Goal: Task Accomplishment & Management: Use online tool/utility

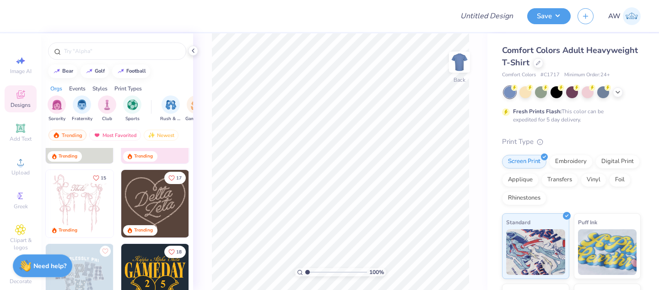
scroll to position [55, 0]
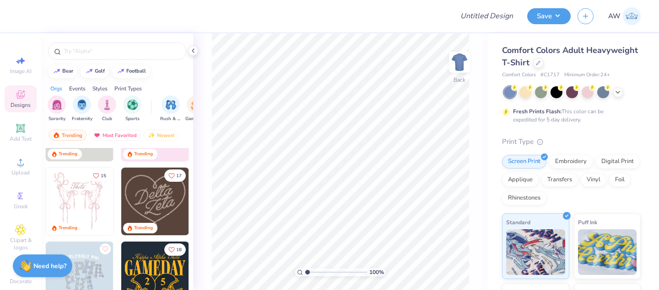
click at [153, 195] on img at bounding box center [155, 202] width 68 height 68
click at [537, 64] on div at bounding box center [538, 62] width 10 height 10
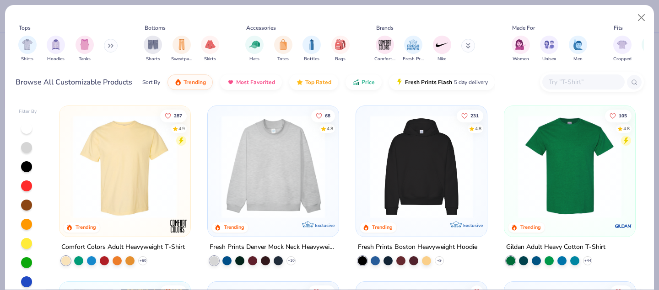
click at [108, 166] on img at bounding box center [125, 166] width 113 height 103
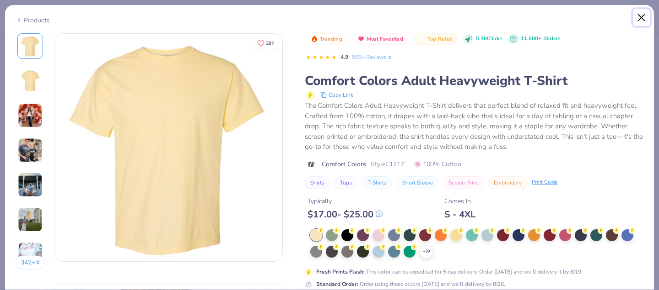
click at [641, 18] on button "Close" at bounding box center [641, 17] width 17 height 17
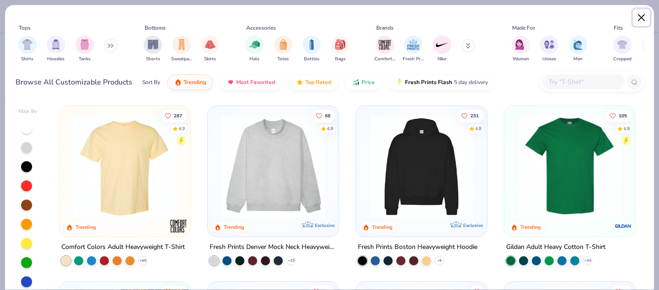
click at [641, 19] on button "Close" at bounding box center [641, 17] width 17 height 17
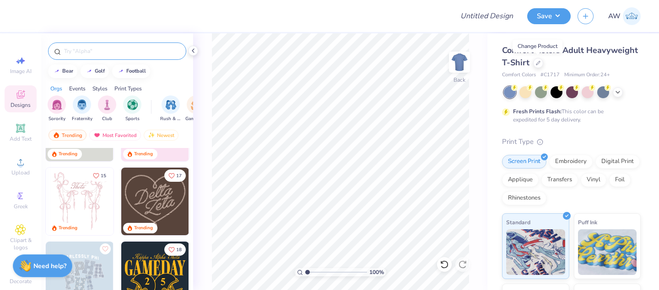
click at [84, 50] on input "text" at bounding box center [121, 51] width 117 height 9
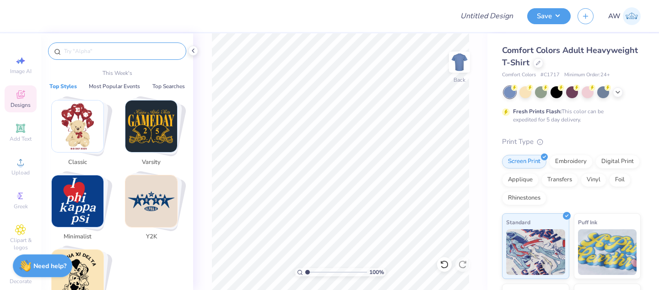
click at [80, 194] on img "Stack Card Button Minimalist" at bounding box center [78, 202] width 52 height 52
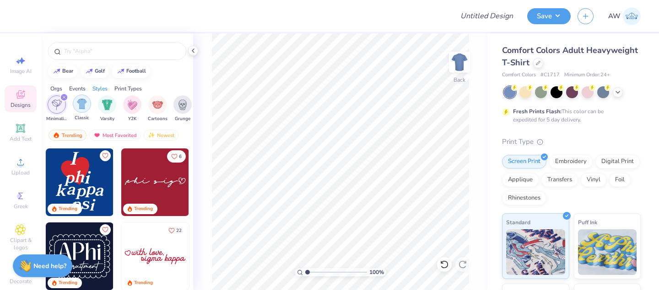
scroll to position [0, 472]
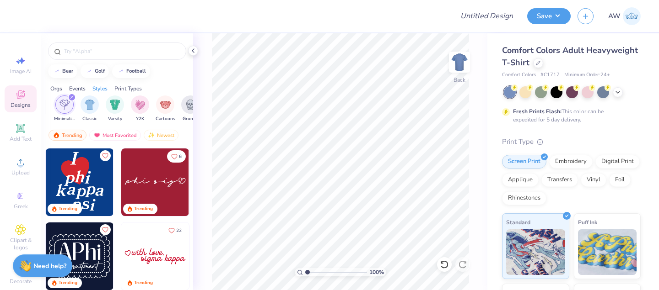
click at [56, 86] on div "Orgs" at bounding box center [56, 89] width 12 height 8
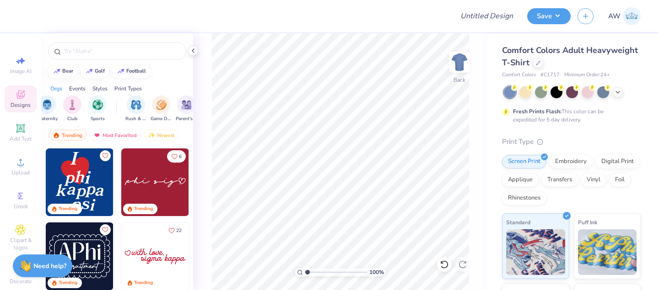
scroll to position [0, 0]
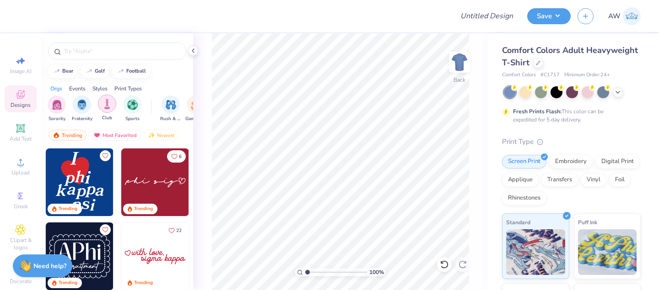
click at [107, 107] on img "filter for Club" at bounding box center [107, 104] width 10 height 11
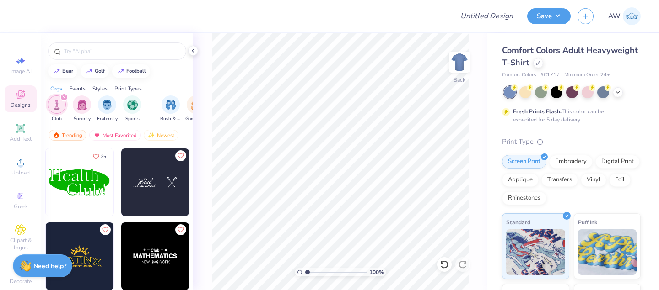
scroll to position [38, 0]
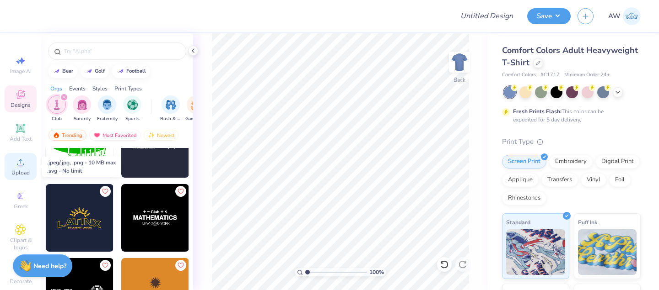
click at [20, 164] on circle at bounding box center [20, 165] width 5 height 5
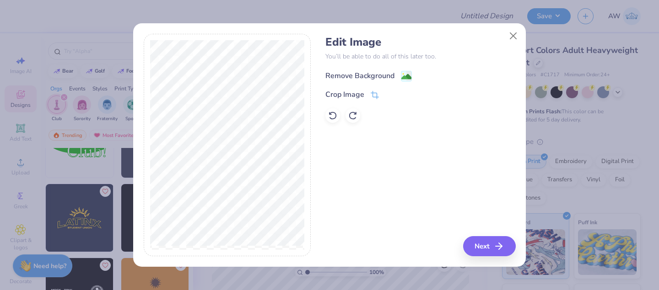
click at [403, 75] on image at bounding box center [406, 77] width 10 height 10
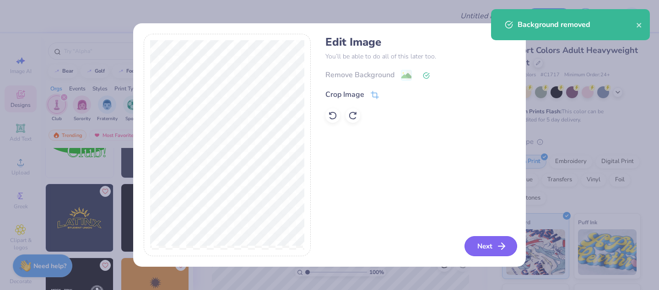
click at [490, 245] on button "Next" at bounding box center [490, 246] width 53 height 20
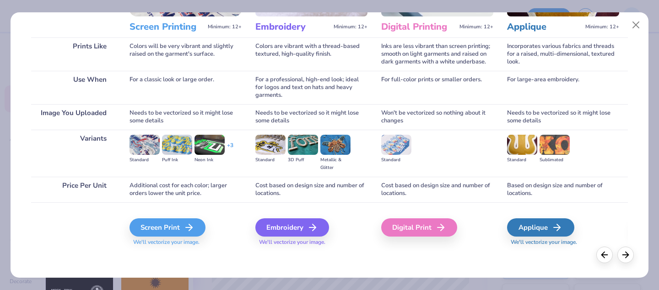
scroll to position [117, 0]
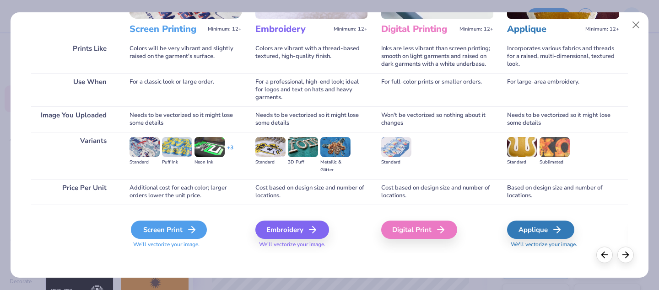
click at [161, 233] on div "Screen Print" at bounding box center [169, 230] width 76 height 18
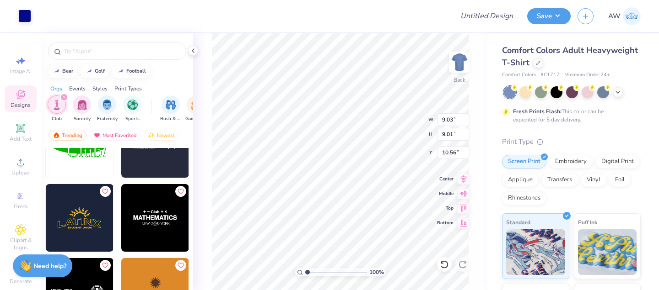
type input "9.03"
type input "9.01"
type input "3.00"
type input "7.96"
type input "7.94"
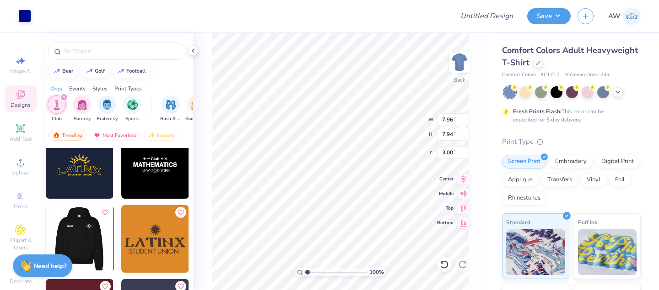
scroll to position [138, 0]
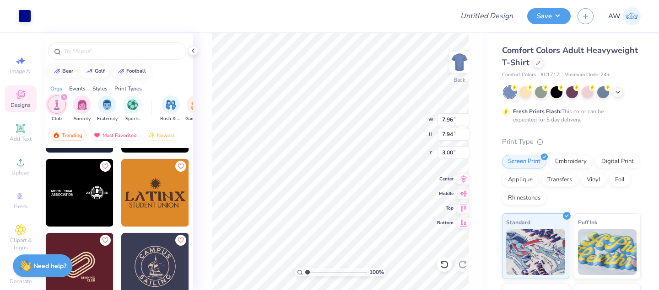
click at [158, 191] on img at bounding box center [155, 193] width 68 height 68
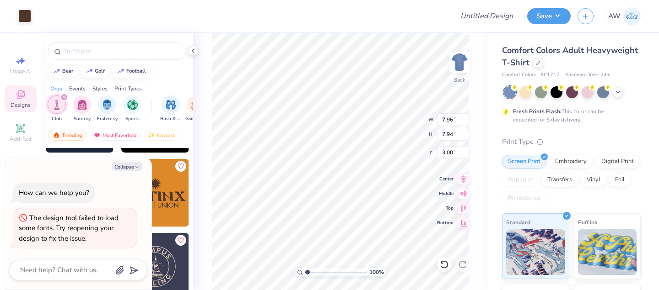
type textarea "x"
type input "5.00"
type input "2.47"
type textarea "x"
type input "0.81"
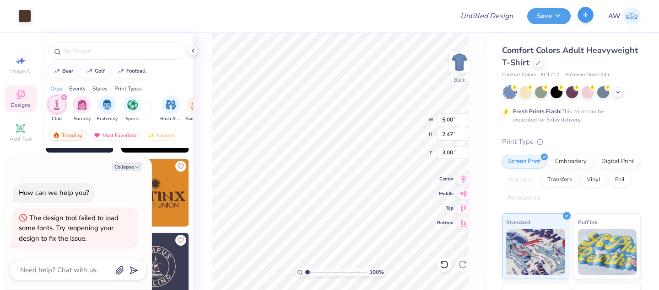
type input "15.37"
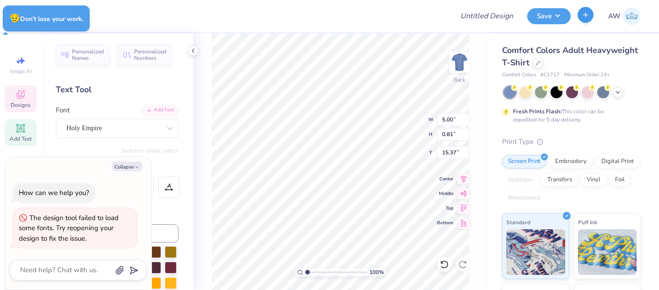
type textarea "x"
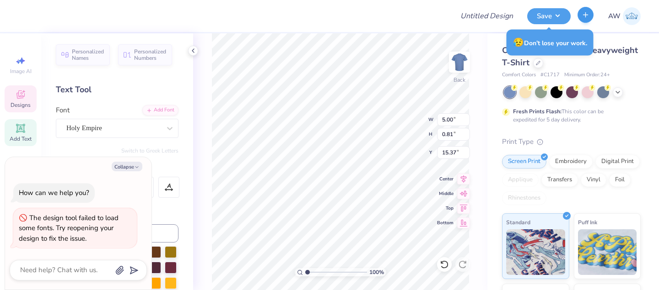
scroll to position [0, 0]
type textarea "LTINX"
type textarea "x"
type textarea "LTIN"
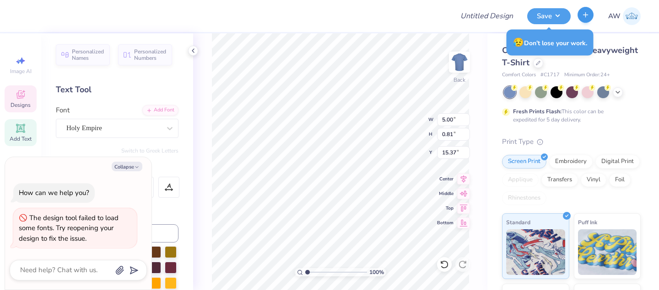
type textarea "x"
type textarea "LTI"
type textarea "x"
type textarea "LT"
type textarea "x"
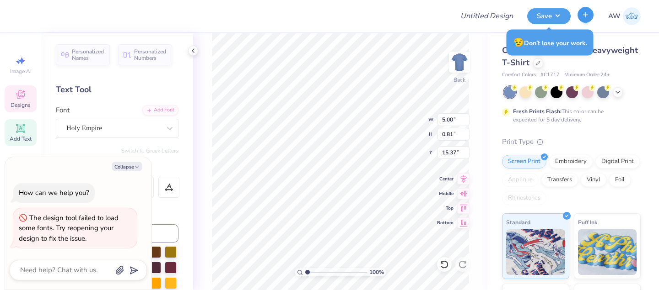
type textarea "L"
type textarea "x"
type textarea "F"
type textarea "x"
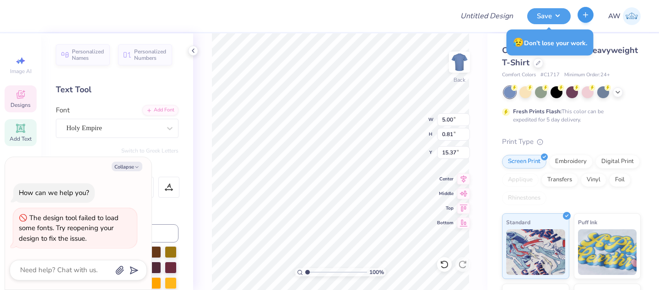
type textarea "Fr"
type textarea "x"
type textarea "Fre"
type textarea "x"
type textarea "Fres"
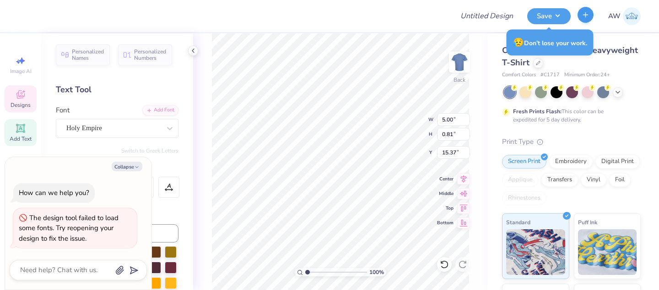
type textarea "x"
type textarea "Fresh"
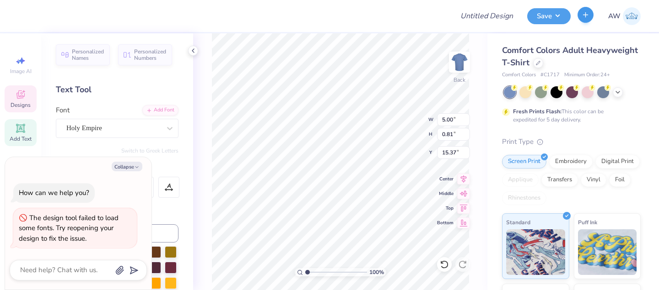
type textarea "x"
type textarea "Fresh"
click at [461, 61] on img at bounding box center [459, 62] width 37 height 37
type textarea "x"
type input "3.81"
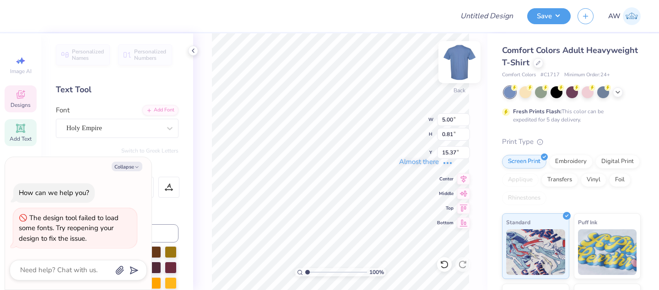
type input "1.02"
type input "15.32"
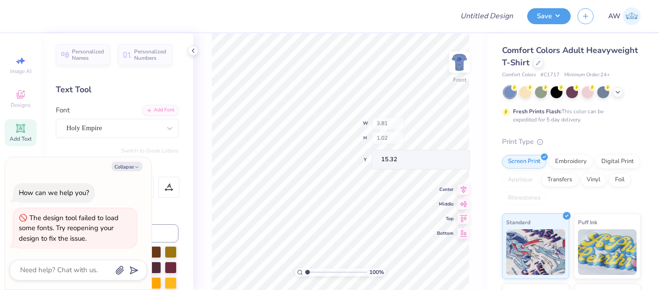
type textarea "x"
click at [477, 17] on input "Design Title" at bounding box center [497, 16] width 45 height 18
type input "F"
type textarea "x"
type input "Fr"
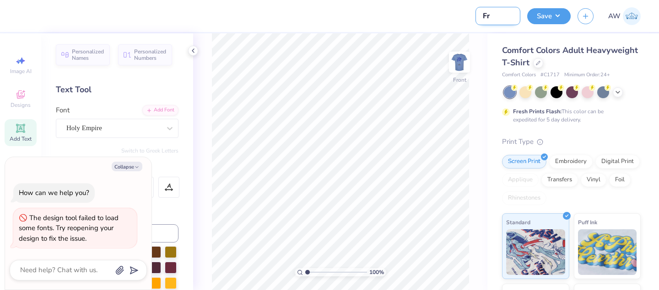
type textarea "x"
type input "Fre"
type textarea "x"
type input "Fres"
type textarea "x"
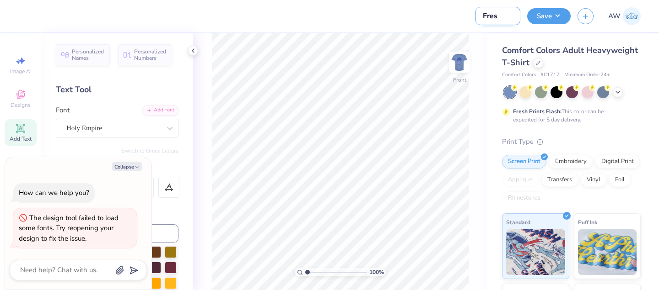
type input "Fresh"
type textarea "x"
type input "Fresh"
type textarea "x"
type input "Fresh P"
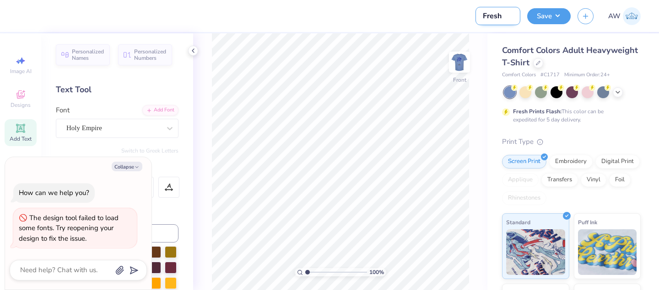
type textarea "x"
type input "Fresh Pr"
type textarea "x"
type input "Fresh Pri"
type textarea "x"
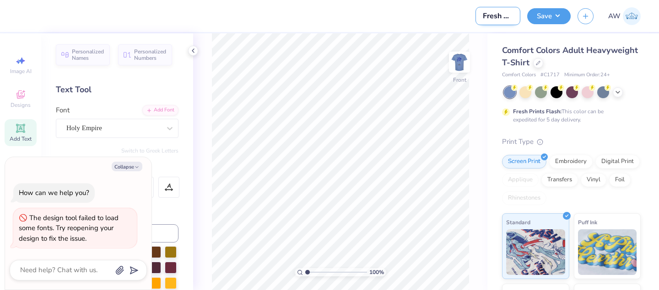
type input "Fresh [MEDICAL_DATA]"
type textarea "x"
type input "Fresh [MEDICAL_DATA]\"
type textarea "x"
type input "Fresh [MEDICAL_DATA]"
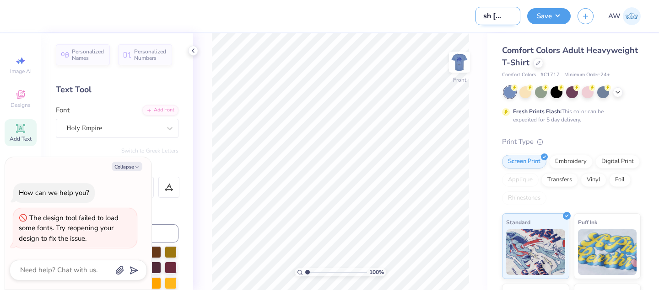
type textarea "x"
type input "Fresh Prio"
type textarea "x"
type input "Fresh Pri"
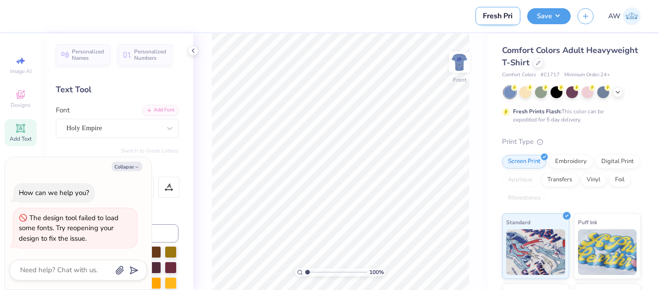
type textarea "x"
type input "Fresh Prin"
type textarea "x"
type input "Fresh Print"
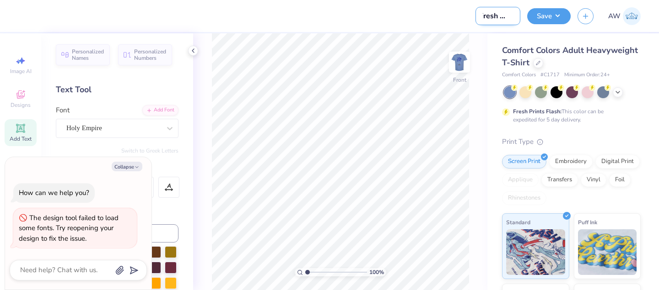
type textarea "x"
type input "Fresh Prints"
type textarea "x"
type input "Fresh Prints"
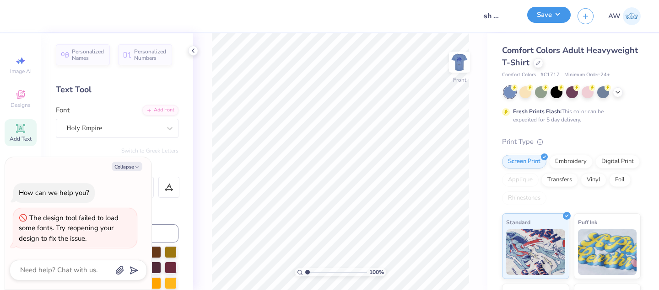
click at [555, 15] on button "Save" at bounding box center [548, 15] width 43 height 16
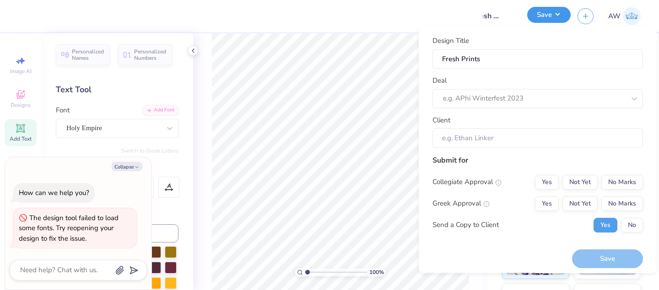
type textarea "x"
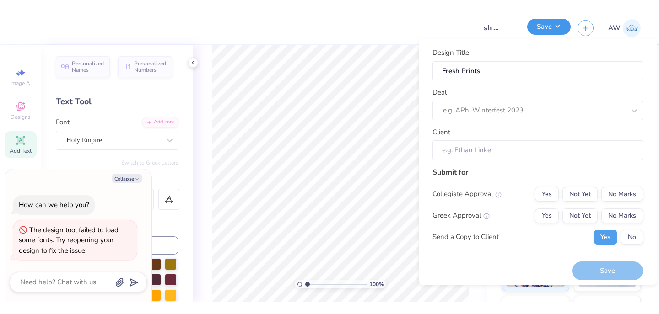
scroll to position [0, 0]
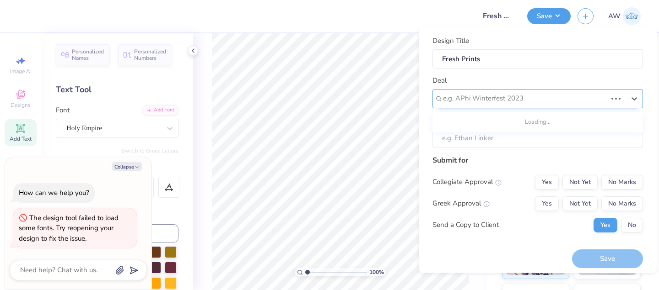
click at [477, 101] on div at bounding box center [525, 98] width 164 height 12
type input "Fresh"
click at [459, 80] on div "Deal e.g. APhi Winterfest 2023" at bounding box center [537, 91] width 210 height 33
click at [461, 141] on input "Client" at bounding box center [537, 139] width 210 height 20
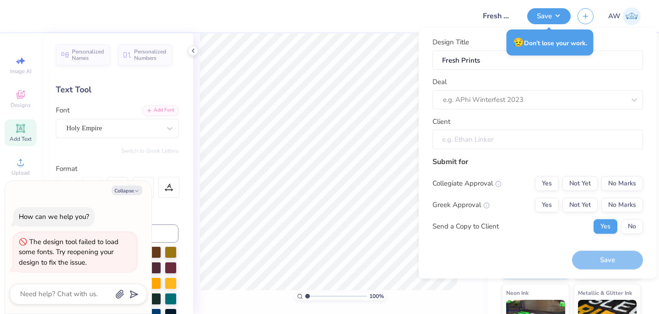
type textarea "x"
